Goal: Task Accomplishment & Management: Use online tool/utility

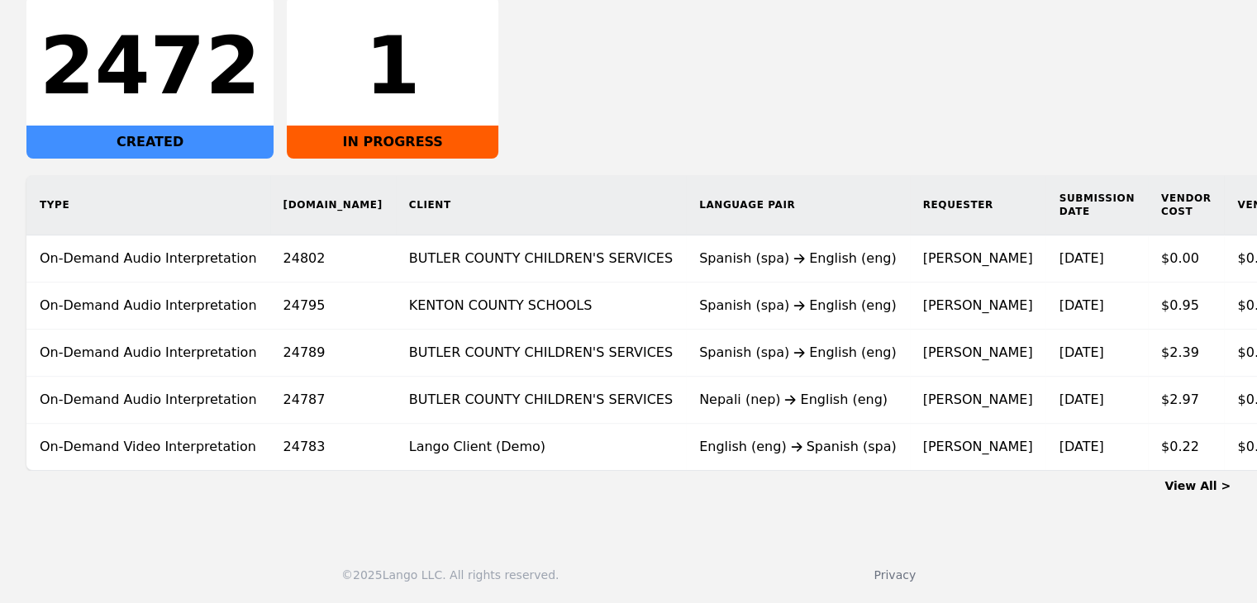
scroll to position [0, 168]
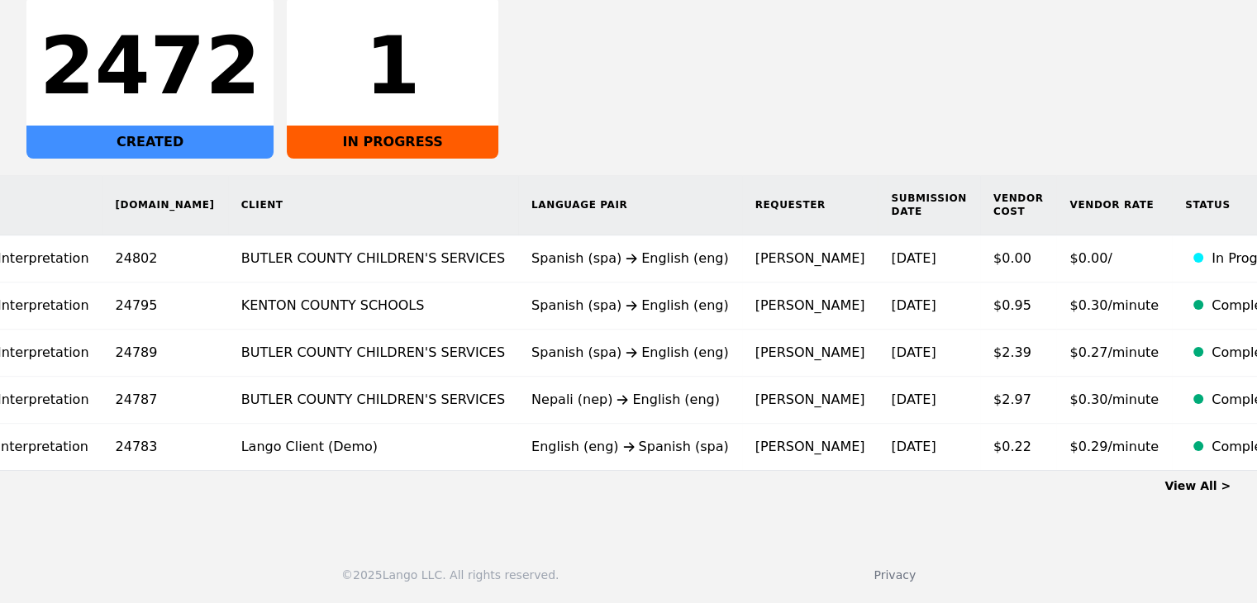
click at [1218, 485] on link "View All >" at bounding box center [1197, 485] width 66 height 13
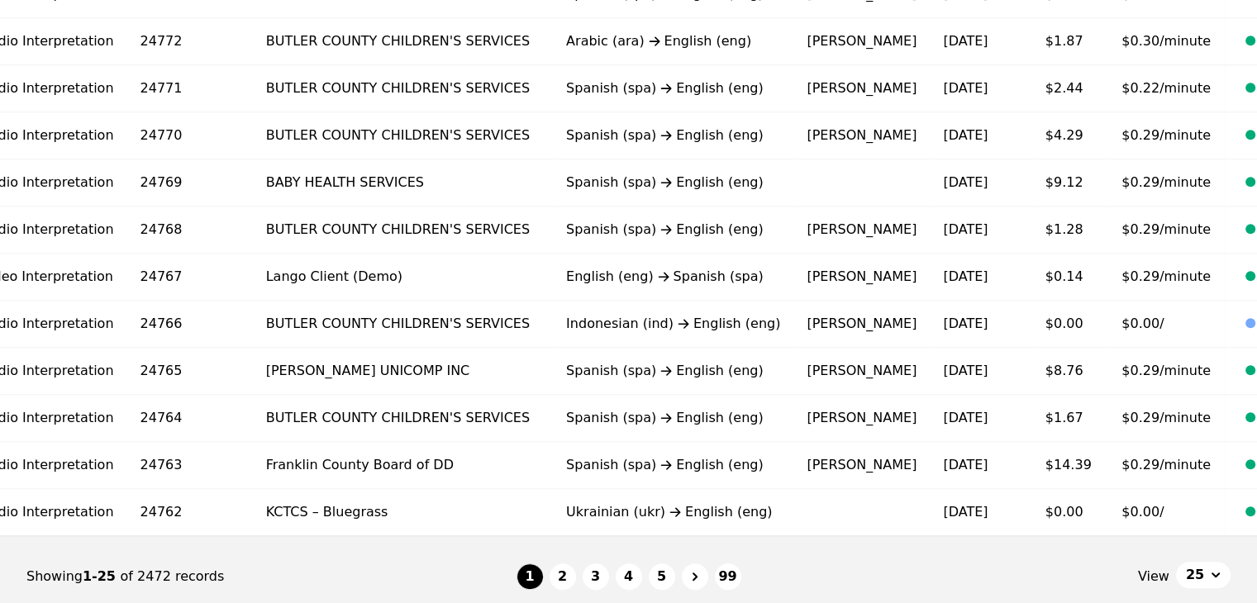
scroll to position [0, 202]
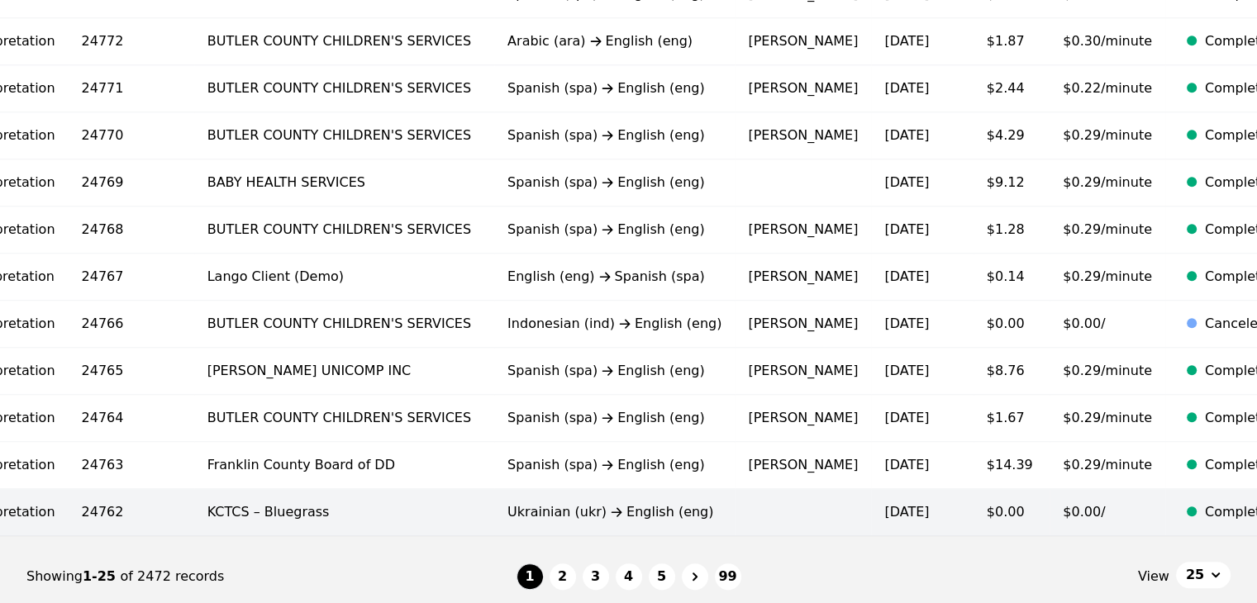
click at [1063, 507] on span "$0.00/" at bounding box center [1084, 512] width 42 height 16
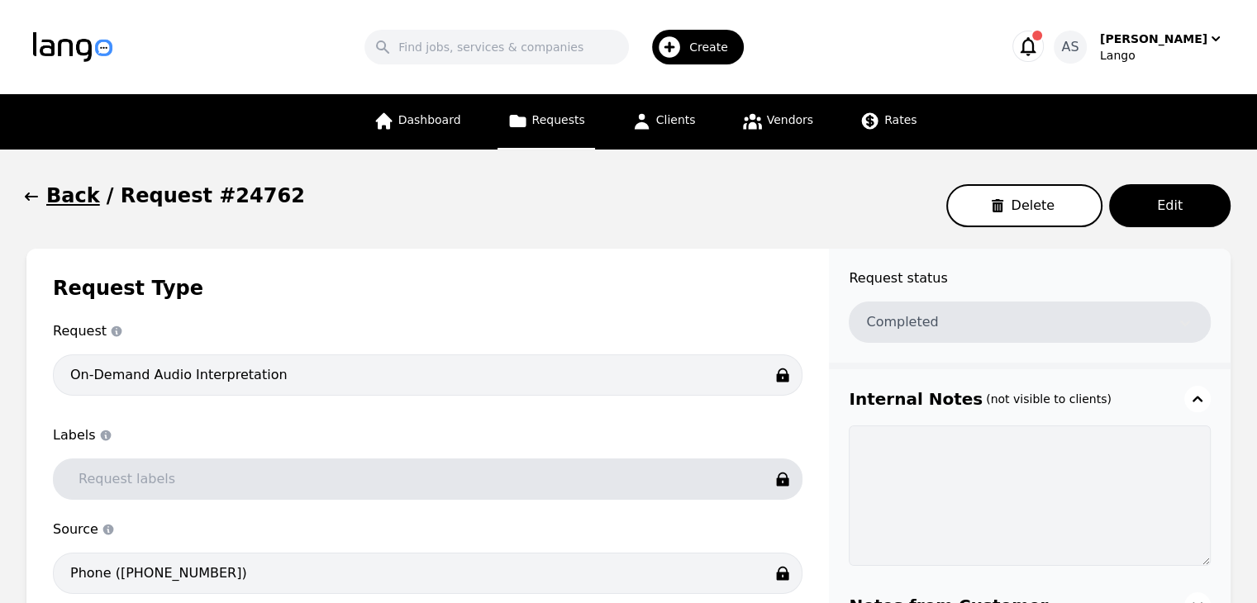
click at [37, 204] on icon "button" at bounding box center [31, 196] width 17 height 17
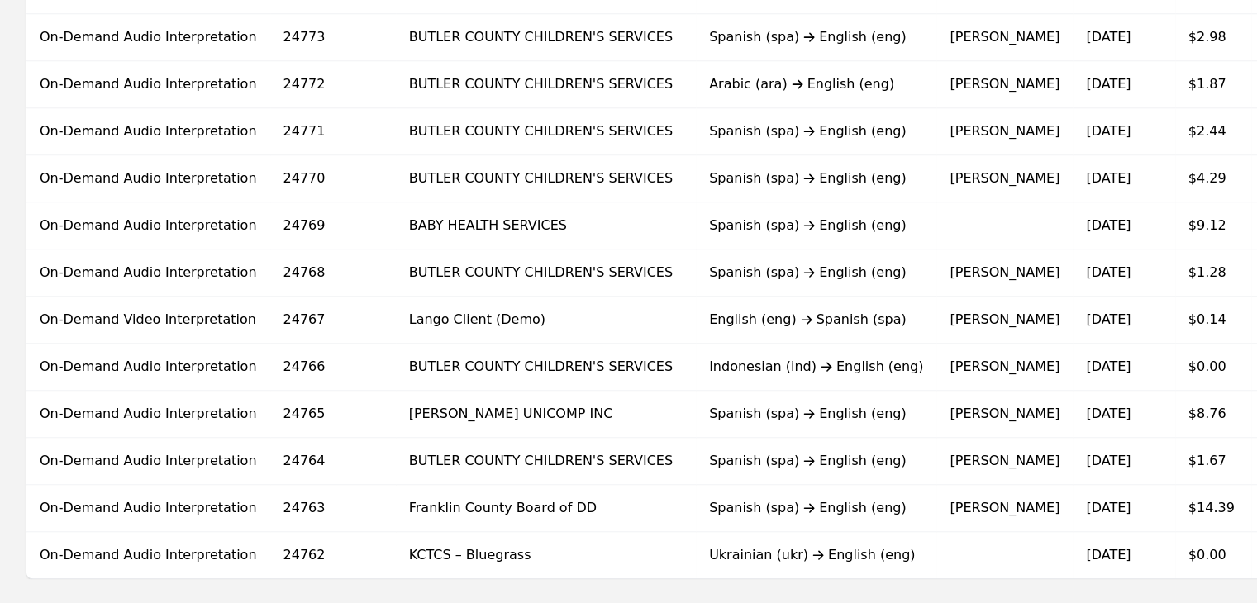
scroll to position [1106, 0]
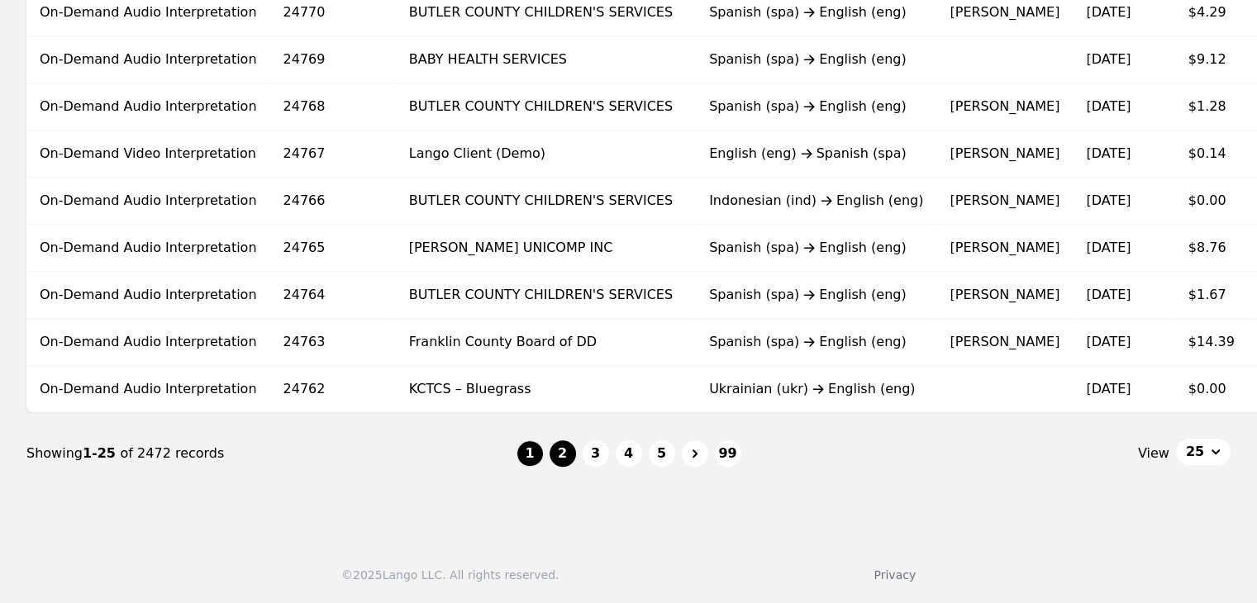
click at [560, 454] on button "2" at bounding box center [562, 453] width 26 height 26
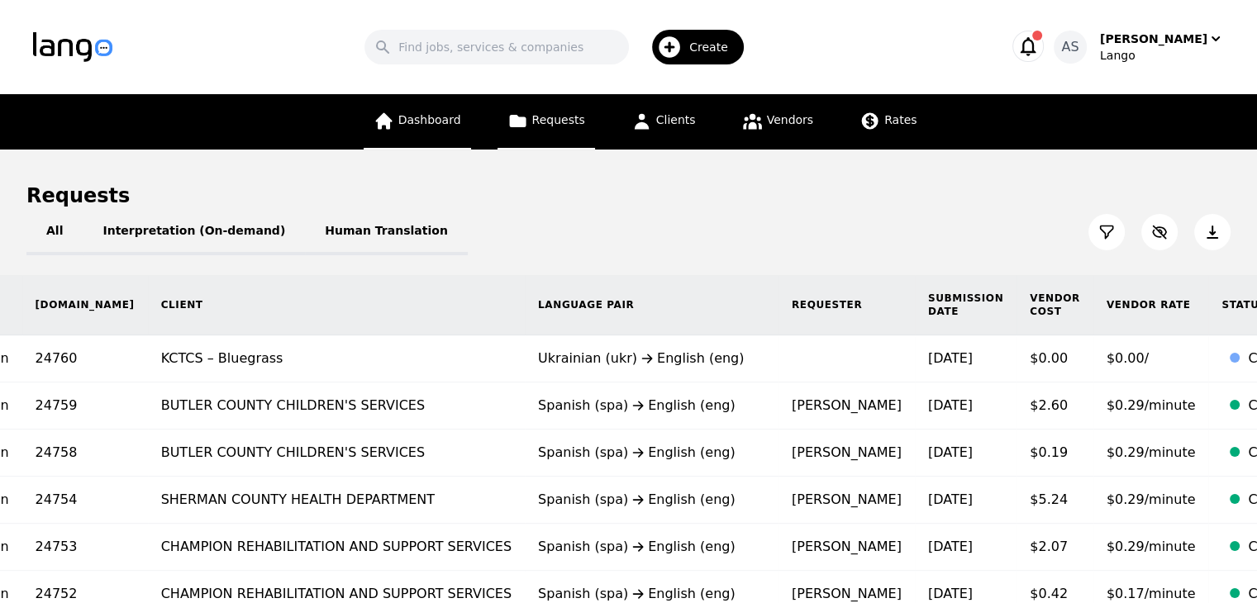
click at [465, 112] on link "Dashboard" at bounding box center [417, 121] width 107 height 55
